Goal: Transaction & Acquisition: Purchase product/service

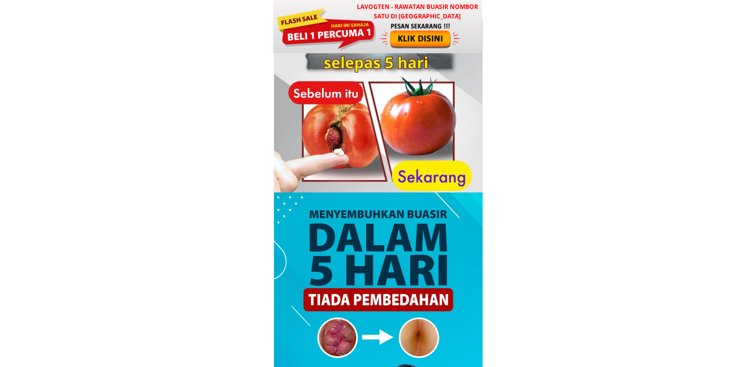
click at [362, 57] on div at bounding box center [378, 123] width 209 height 209
click at [372, 43] on div at bounding box center [326, 28] width 100 height 45
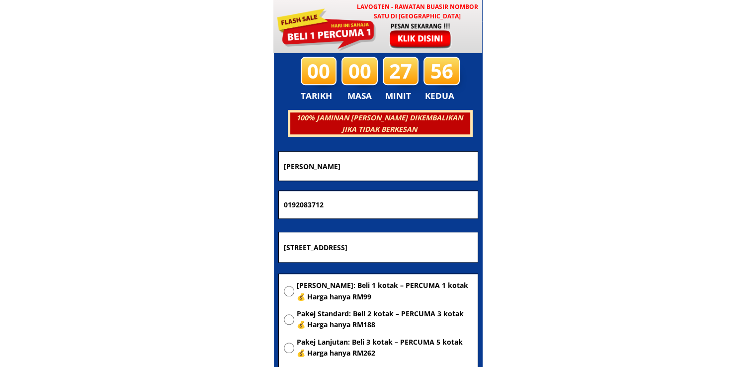
scroll to position [4793, 0]
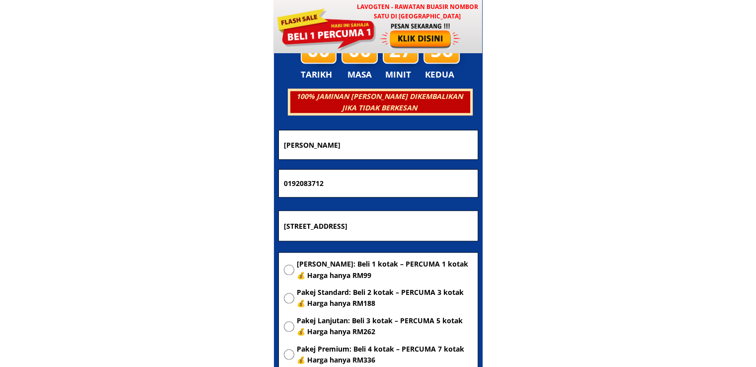
click at [372, 223] on input "[STREET_ADDRESS]" at bounding box center [378, 226] width 194 height 30
paste input "[STREET_ADDRESS]"
type input "[STREET_ADDRESS] selangor"
click at [346, 265] on span "[PERSON_NAME]: Beli 1 kotak – PERCUMA 1 kotak 💰 Harga hanya RM99" at bounding box center [385, 269] width 176 height 22
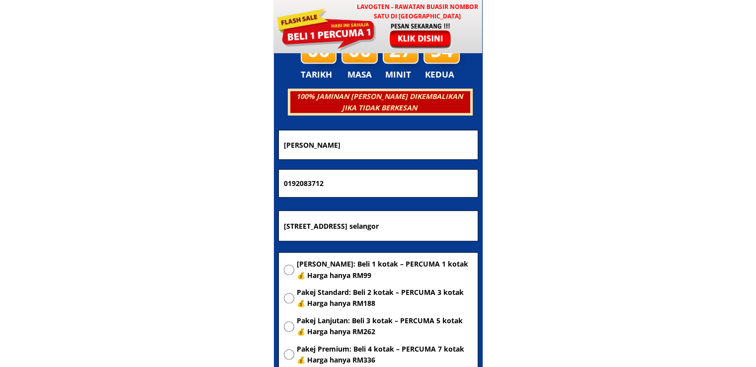
radio input "true"
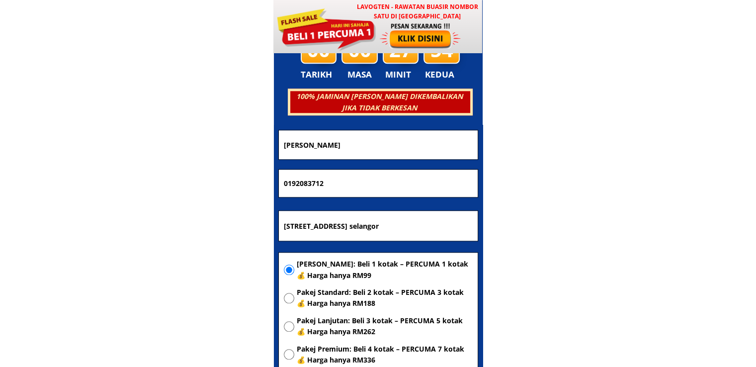
drag, startPoint x: 354, startPoint y: 185, endPoint x: 129, endPoint y: 162, distance: 226.0
click at [129, 162] on body "LAVOGTEN - Rawatan Buasir Nombor Satu di [GEOGRAPHIC_DATA] Dengarkan pengalaman…" at bounding box center [378, 285] width 756 height 10156
paste input "[PHONE_NUMBER]"
click at [322, 184] on input "[PHONE_NUMBER]" at bounding box center [378, 184] width 194 height 28
click at [304, 183] on input "[PHONE_NUMBER]" at bounding box center [378, 184] width 194 height 28
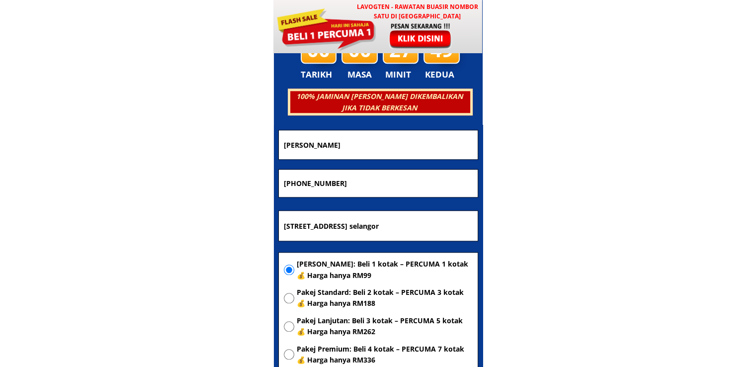
click at [298, 183] on input "[PHONE_NUMBER]" at bounding box center [378, 184] width 194 height 28
click at [291, 183] on input "[PHONE_NUMBER]" at bounding box center [378, 184] width 194 height 28
type input "0164070738"
drag, startPoint x: 366, startPoint y: 150, endPoint x: 196, endPoint y: 136, distance: 170.1
click at [196, 136] on body "LAVOGTEN - Rawatan Buasir Nombor Satu di [GEOGRAPHIC_DATA] Dengarkan pengalaman…" at bounding box center [378, 285] width 756 height 10156
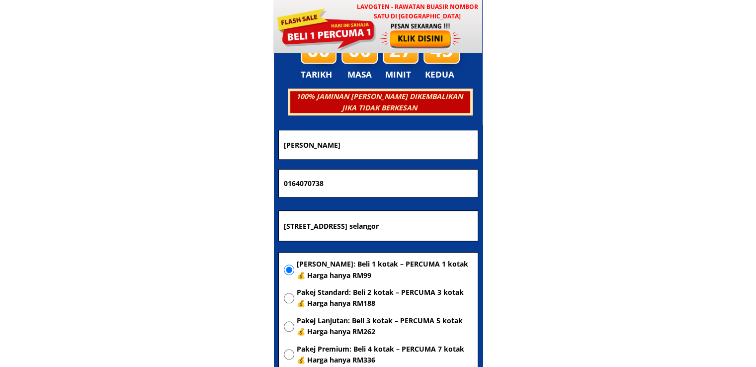
paste input "[PERSON_NAME]"
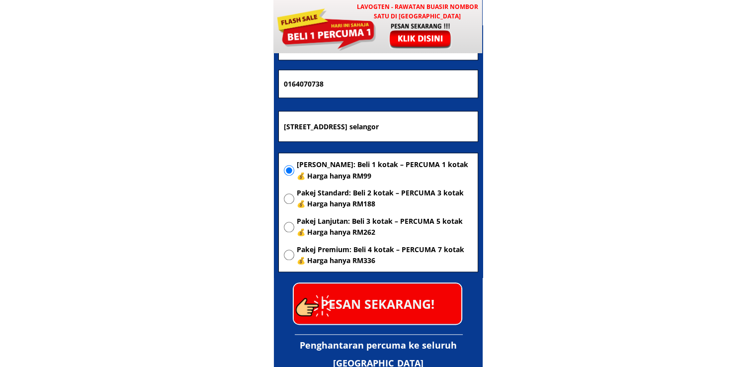
type input "[PERSON_NAME]"
click at [393, 308] on p "PESAN SEKARANG!" at bounding box center [378, 303] width 168 height 40
